Goal: Task Accomplishment & Management: Manage account settings

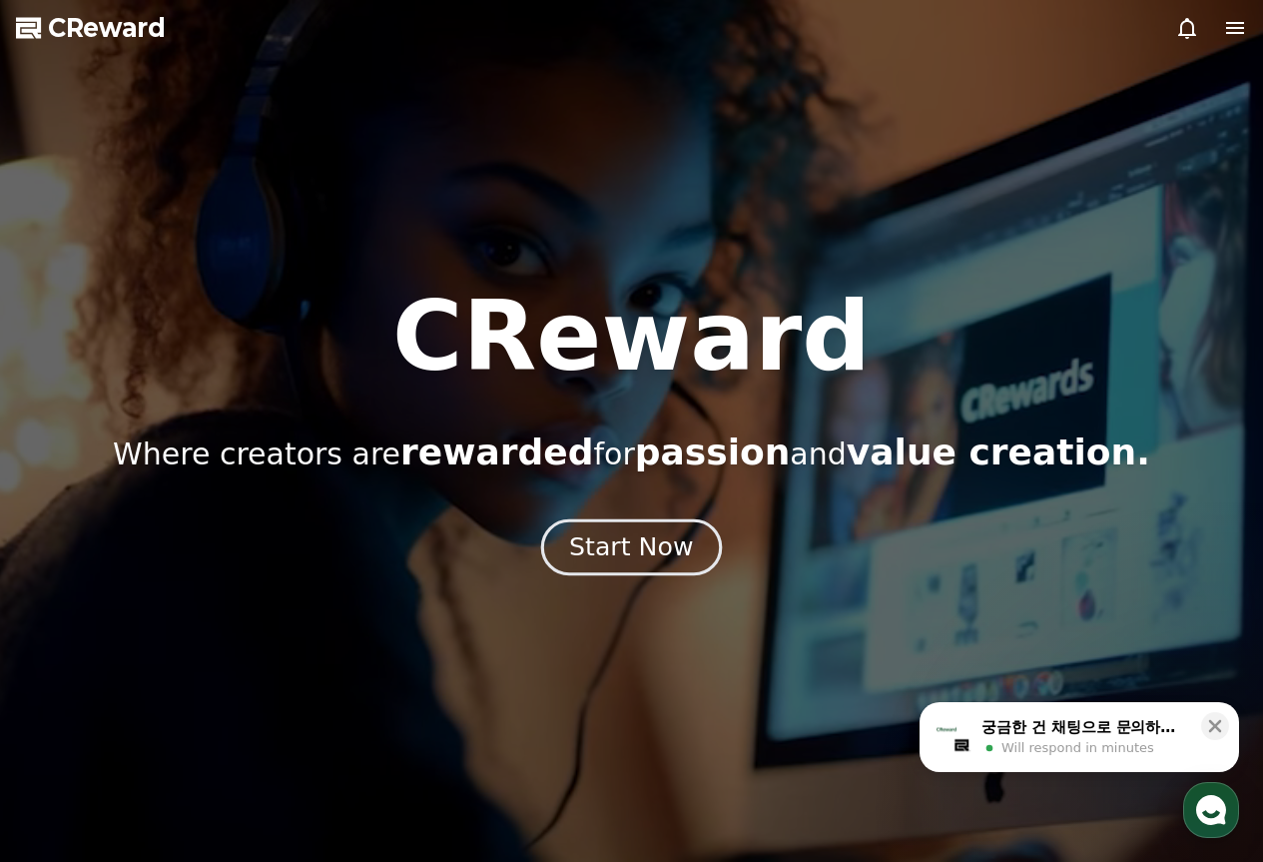
click at [634, 549] on div "Start Now" at bounding box center [631, 547] width 124 height 34
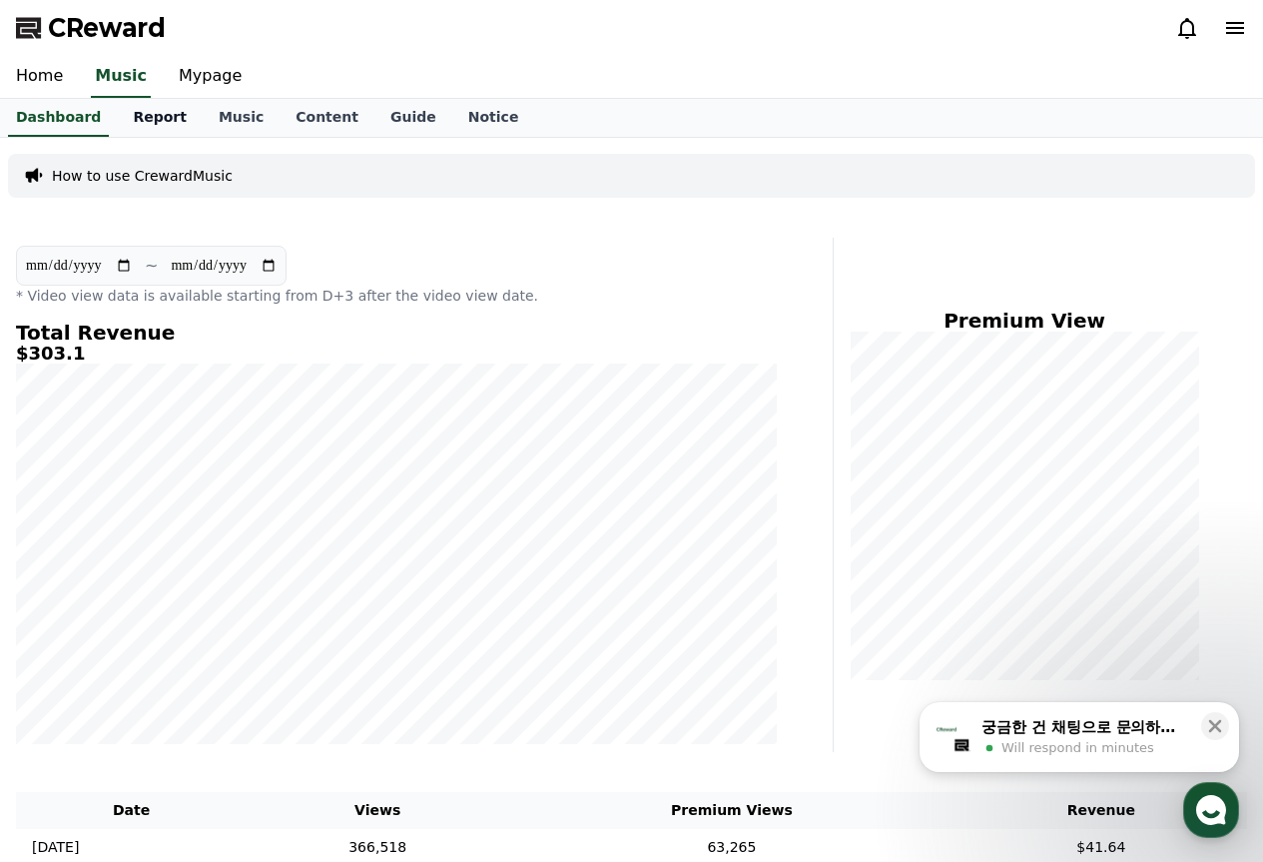
click at [136, 112] on link "Report" at bounding box center [160, 118] width 86 height 38
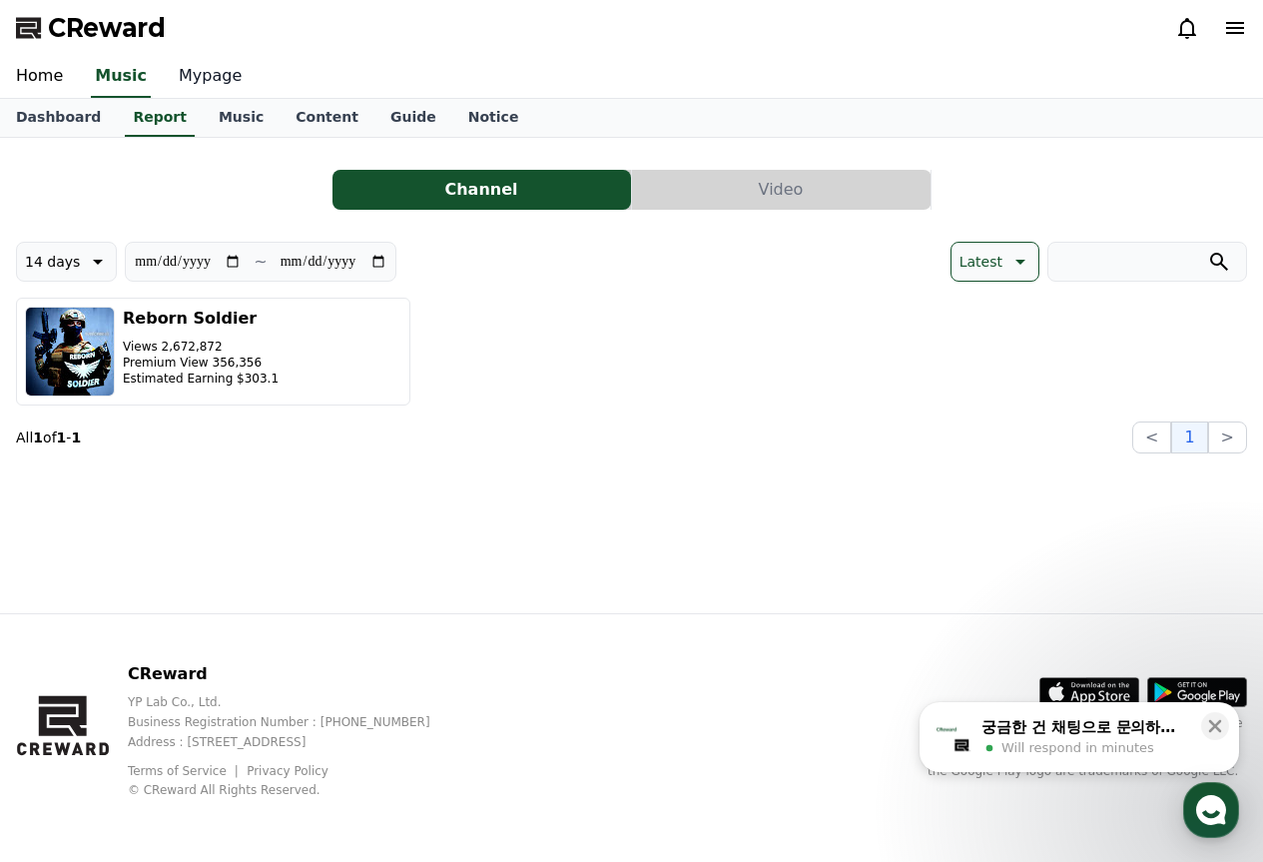
click at [198, 78] on link "Mypage" at bounding box center [210, 77] width 95 height 42
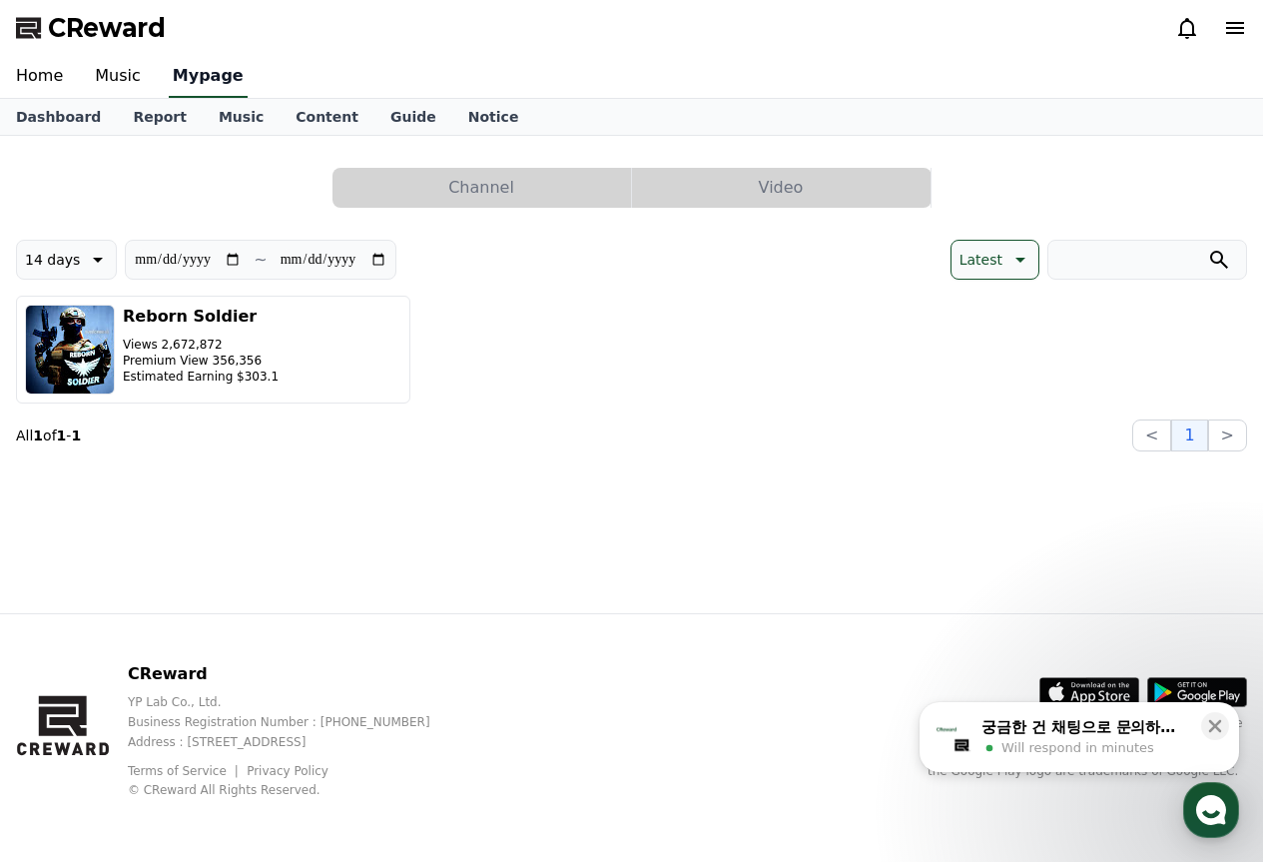
select select "**********"
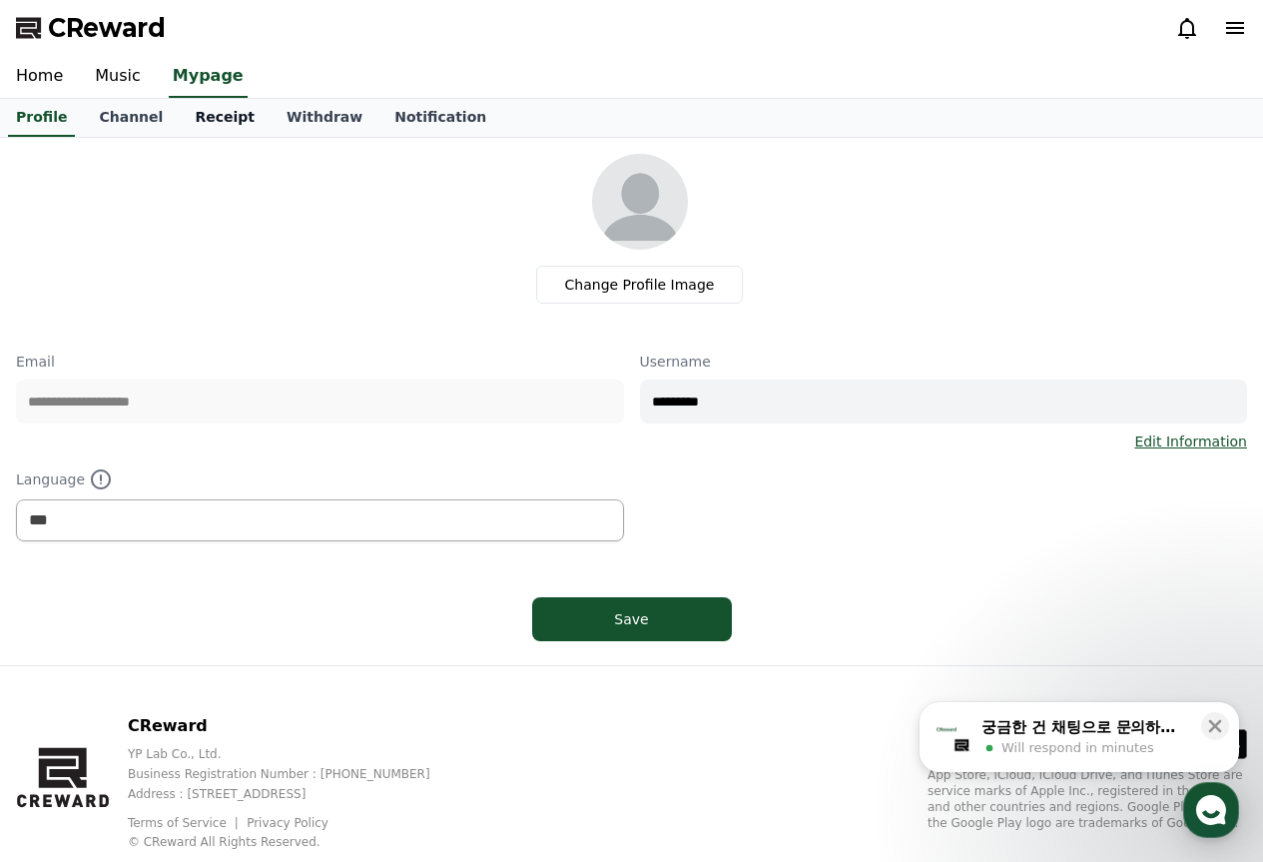
click at [212, 110] on link "Receipt" at bounding box center [225, 118] width 92 height 38
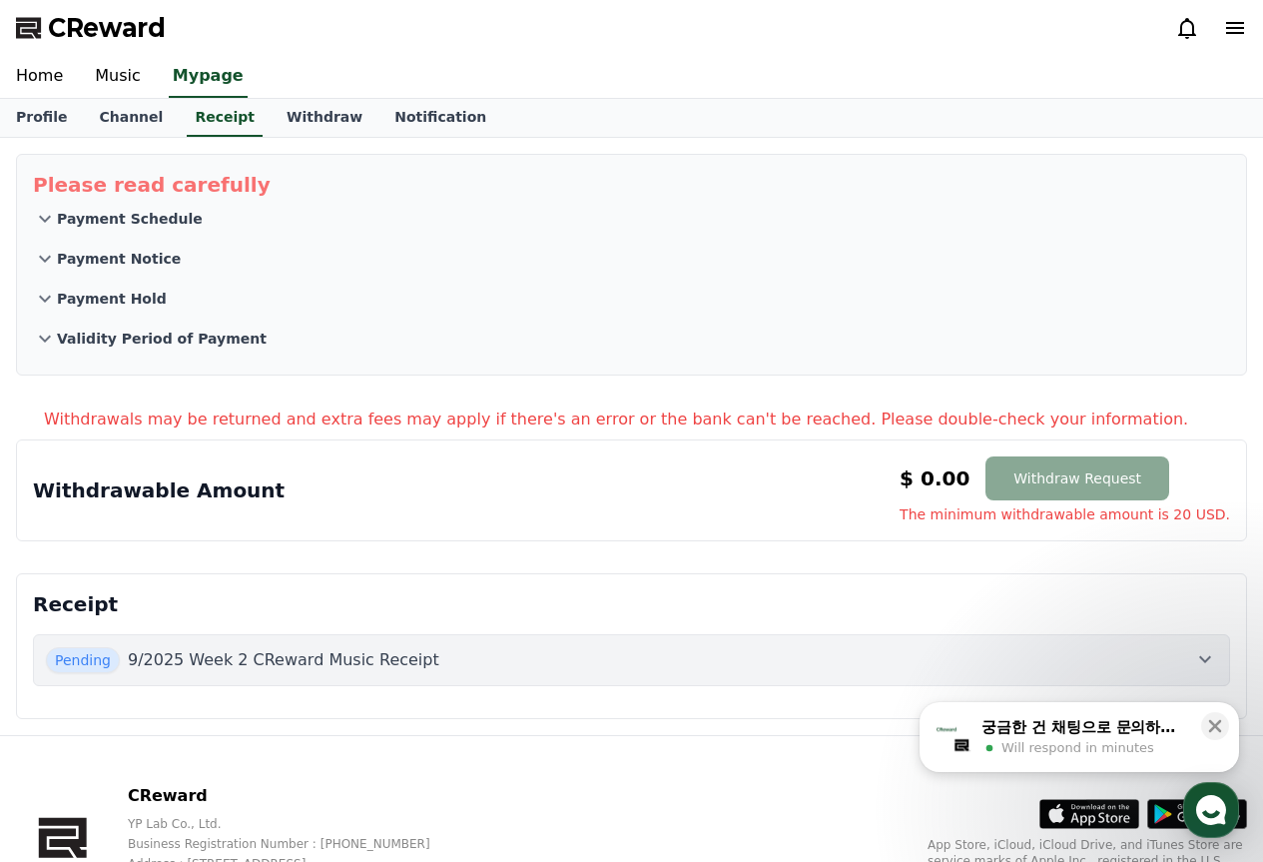
click at [391, 645] on button "Pending 9/2025 Week 2 CReward Music Receipt" at bounding box center [631, 660] width 1197 height 52
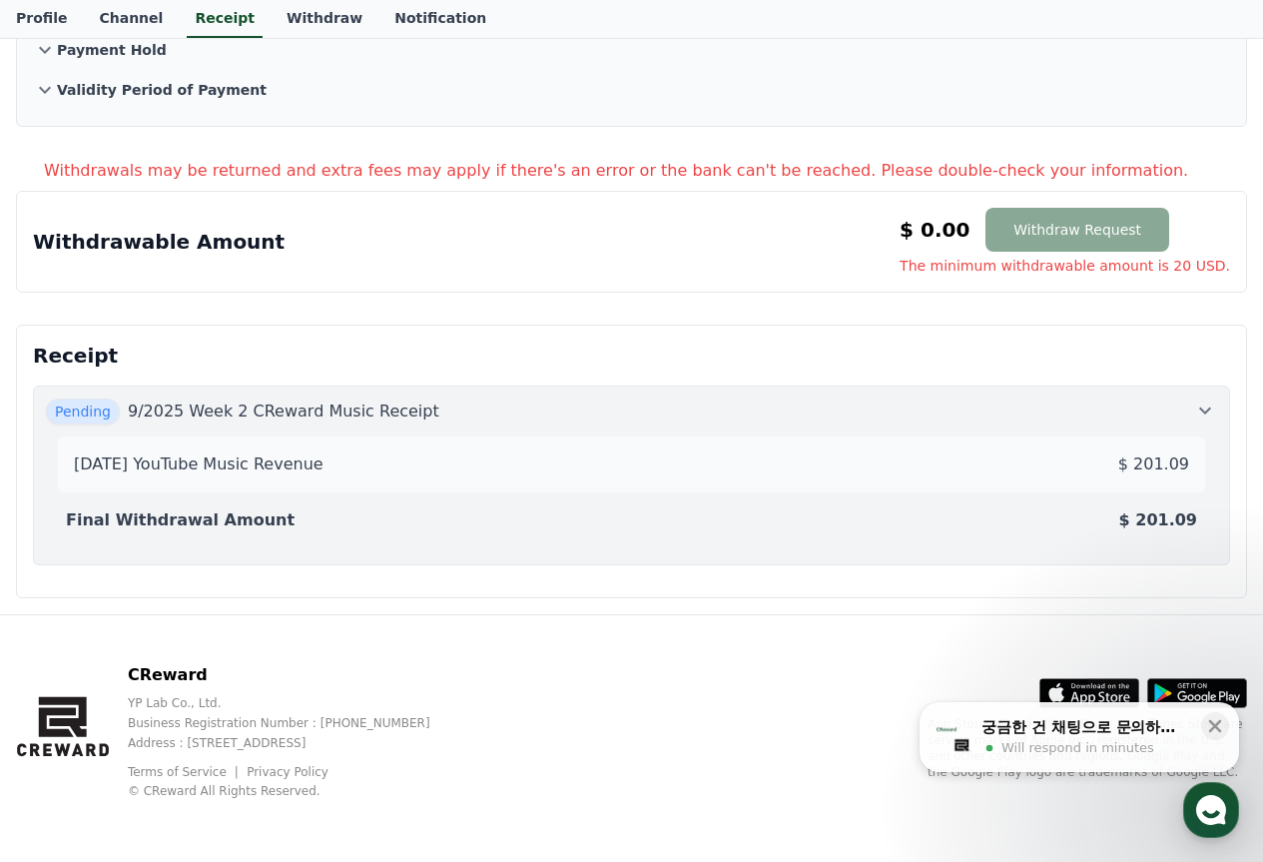
scroll to position [250, 0]
